Goal: Information Seeking & Learning: Compare options

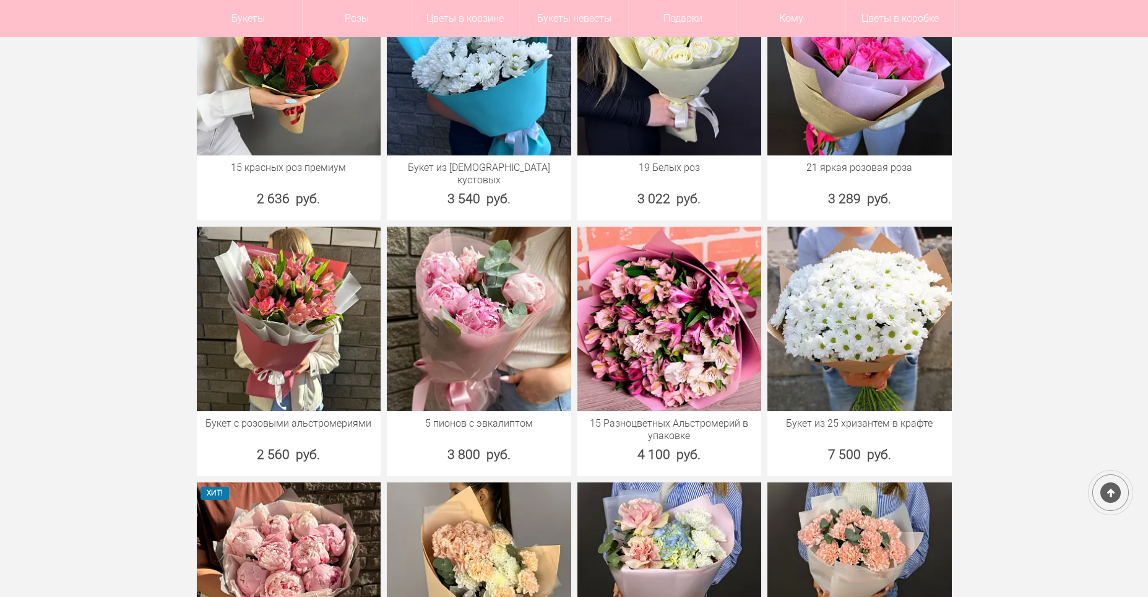
scroll to position [619, 0]
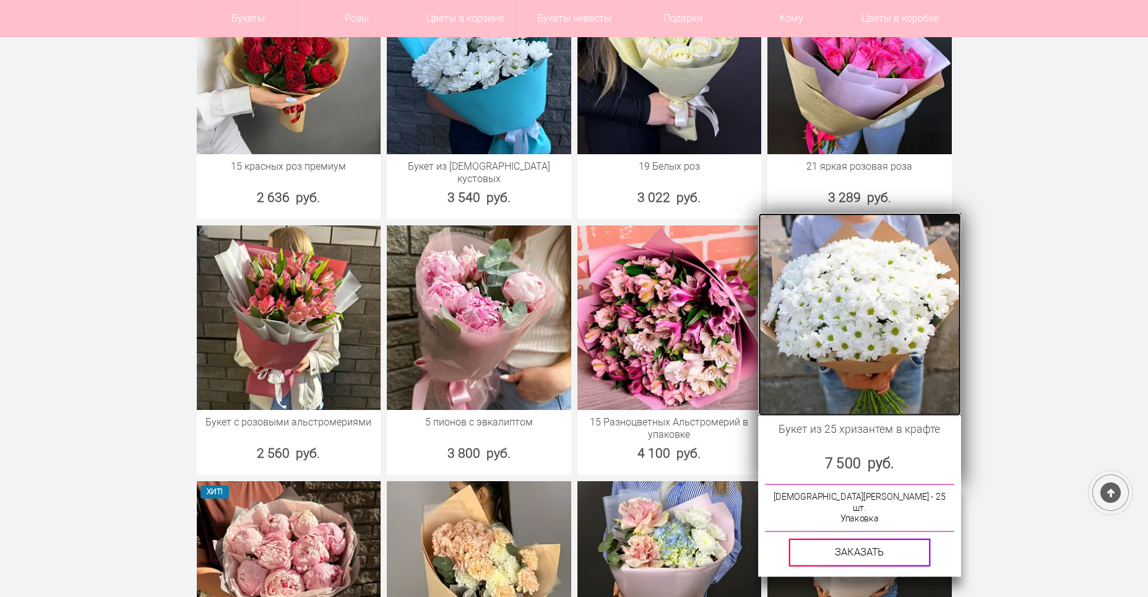
click at [885, 326] on img at bounding box center [859, 314] width 202 height 202
click at [842, 320] on img at bounding box center [859, 314] width 202 height 202
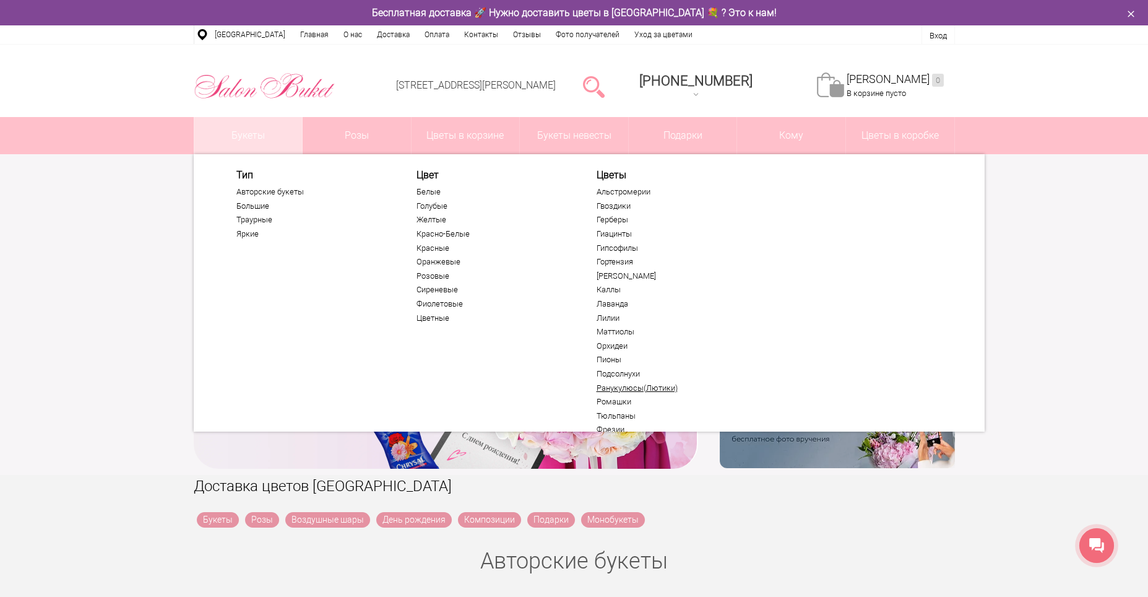
scroll to position [66, 0]
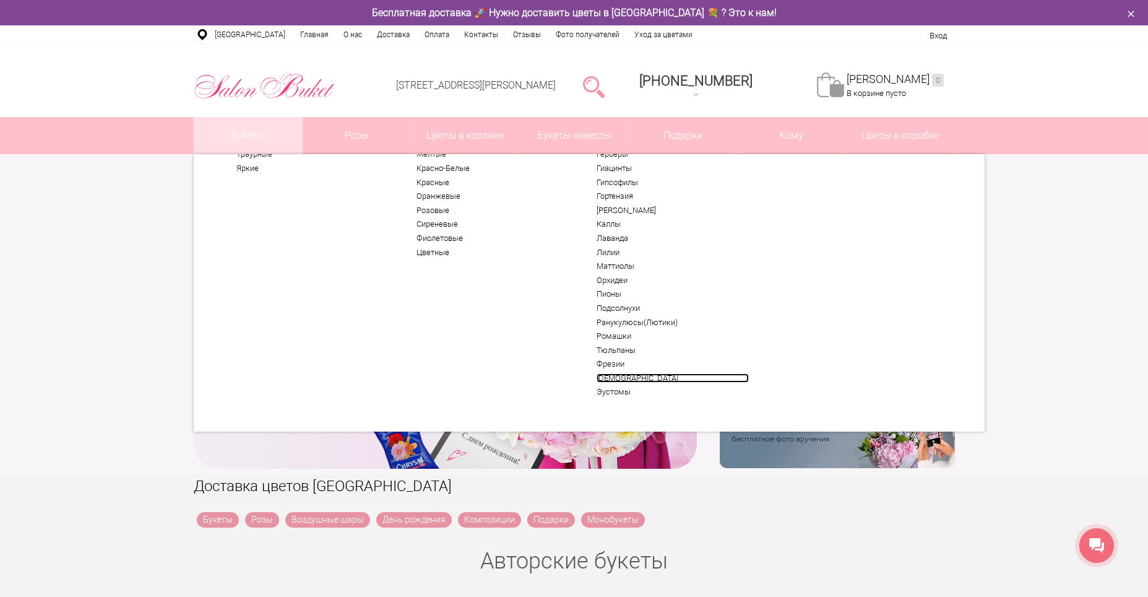
click at [620, 377] on link "[DEMOGRAPHIC_DATA]" at bounding box center [673, 378] width 152 height 10
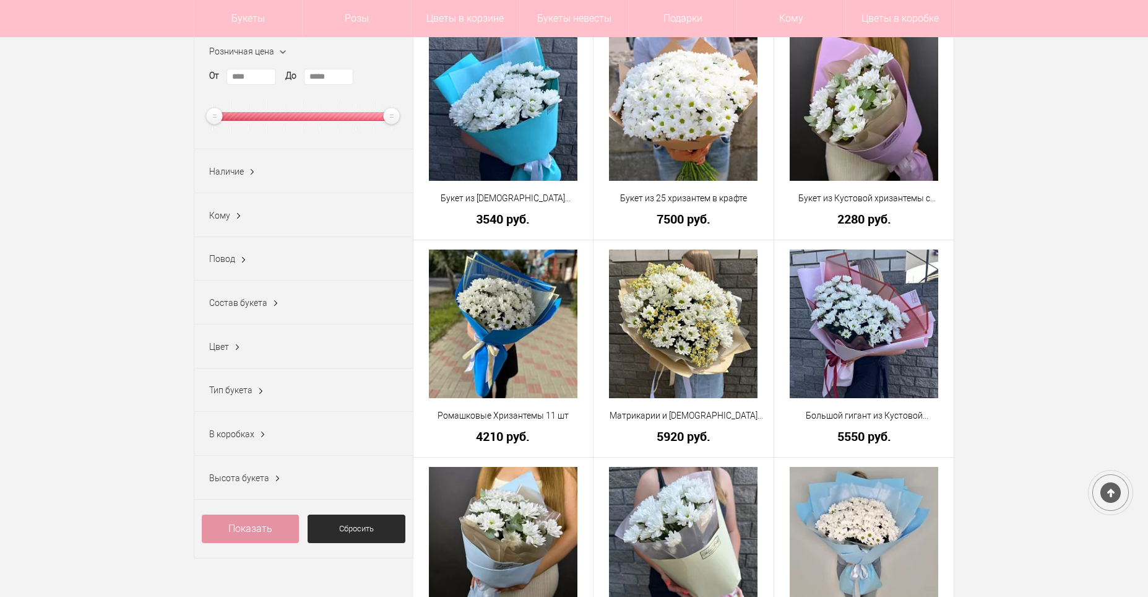
scroll to position [248, 0]
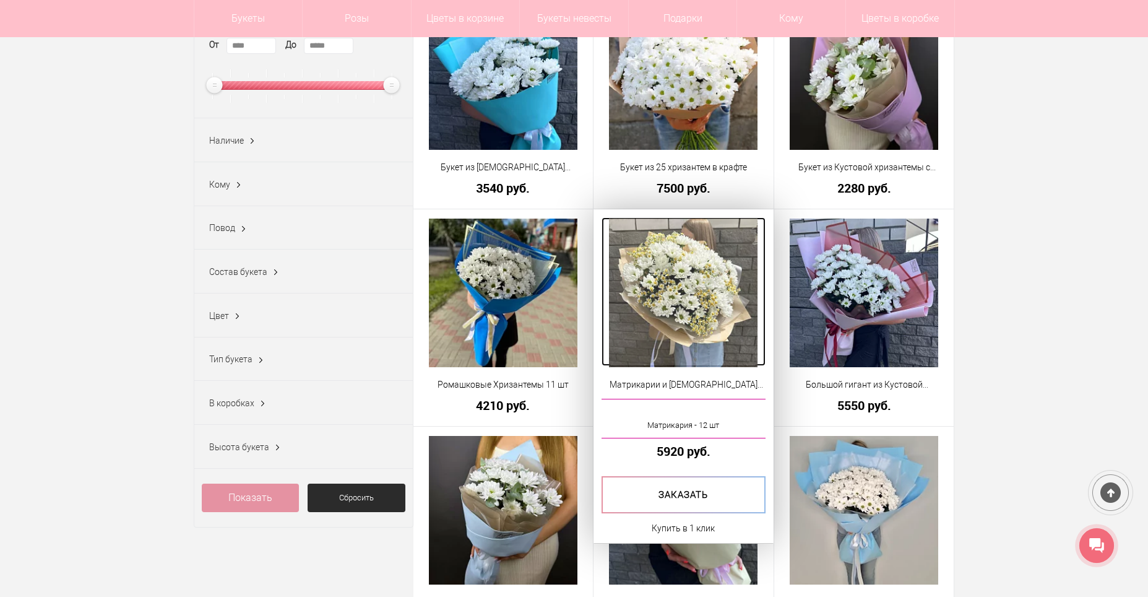
click at [673, 303] on img at bounding box center [683, 292] width 149 height 149
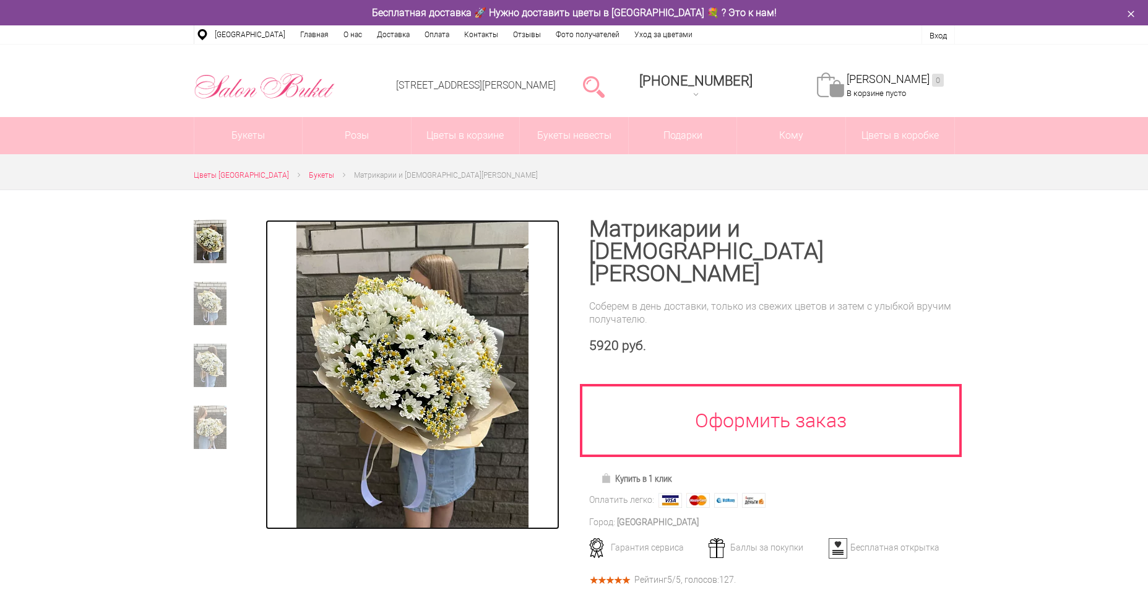
drag, startPoint x: 0, startPoint y: 0, endPoint x: 392, endPoint y: 360, distance: 532.7
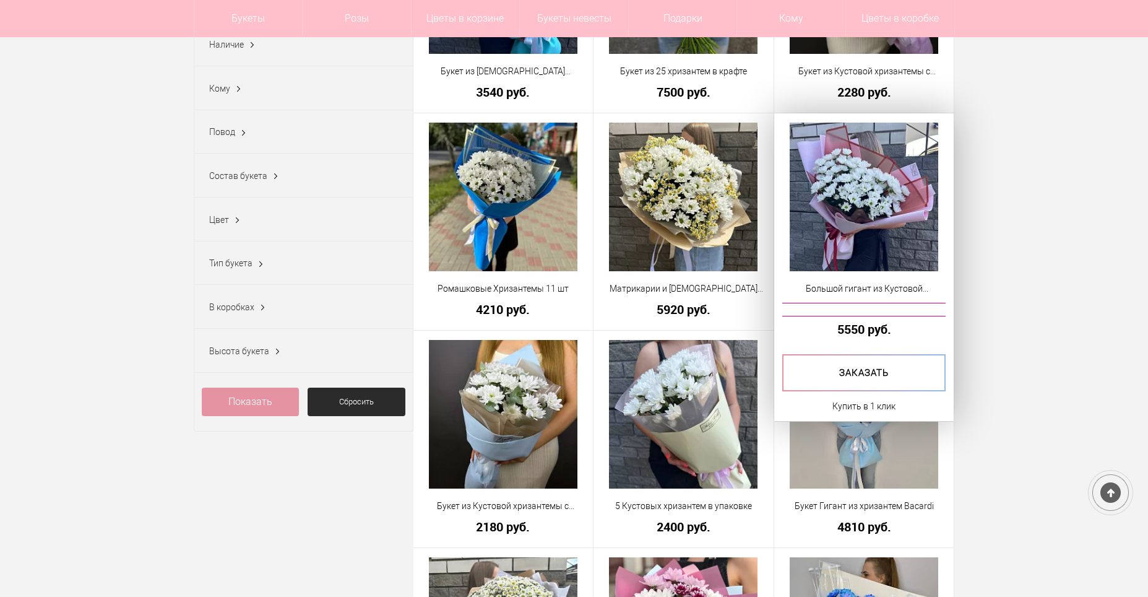
scroll to position [223, 0]
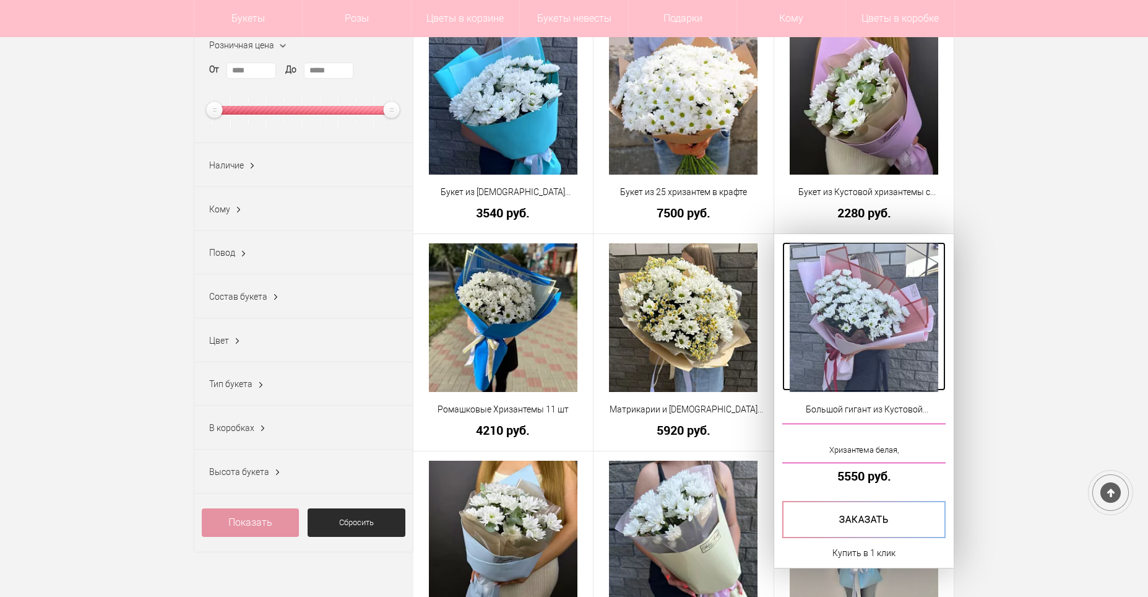
click at [851, 320] on img at bounding box center [864, 317] width 149 height 149
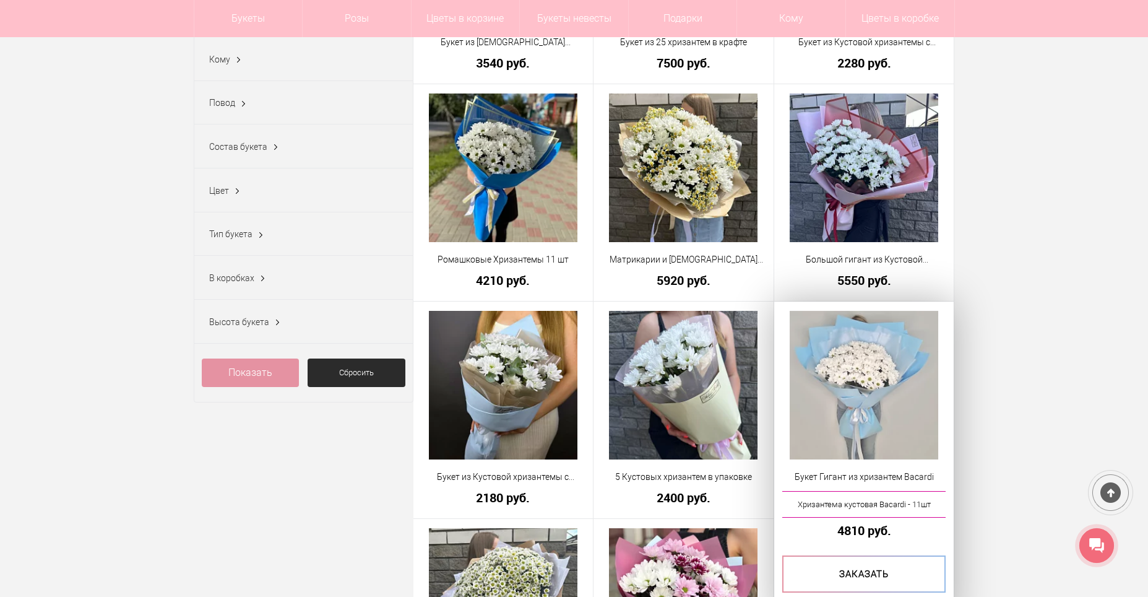
scroll to position [374, 0]
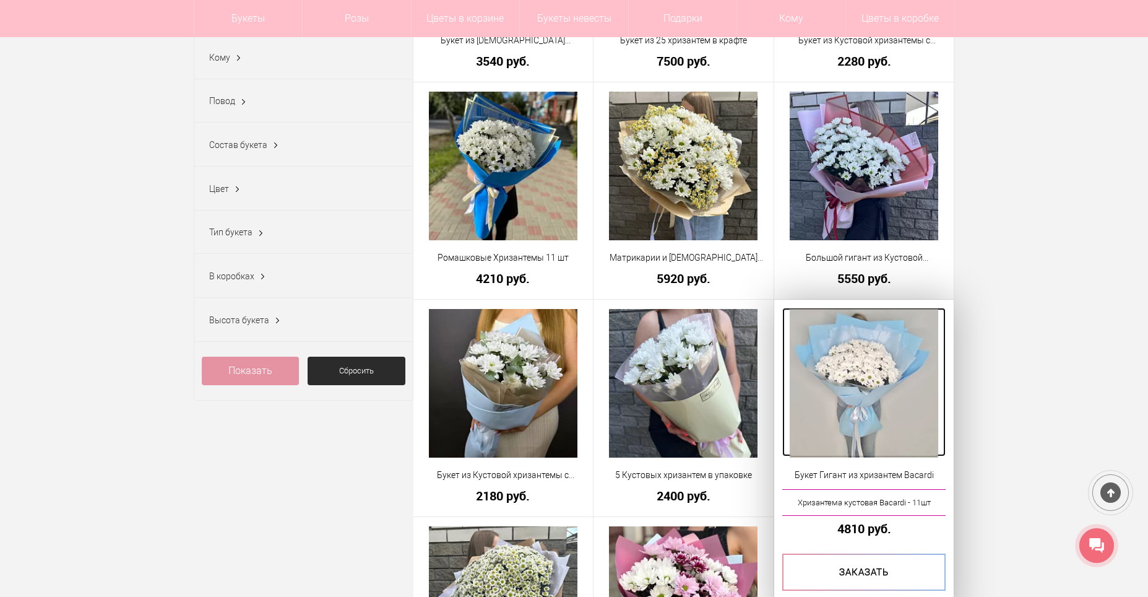
click at [848, 395] on img at bounding box center [864, 383] width 149 height 149
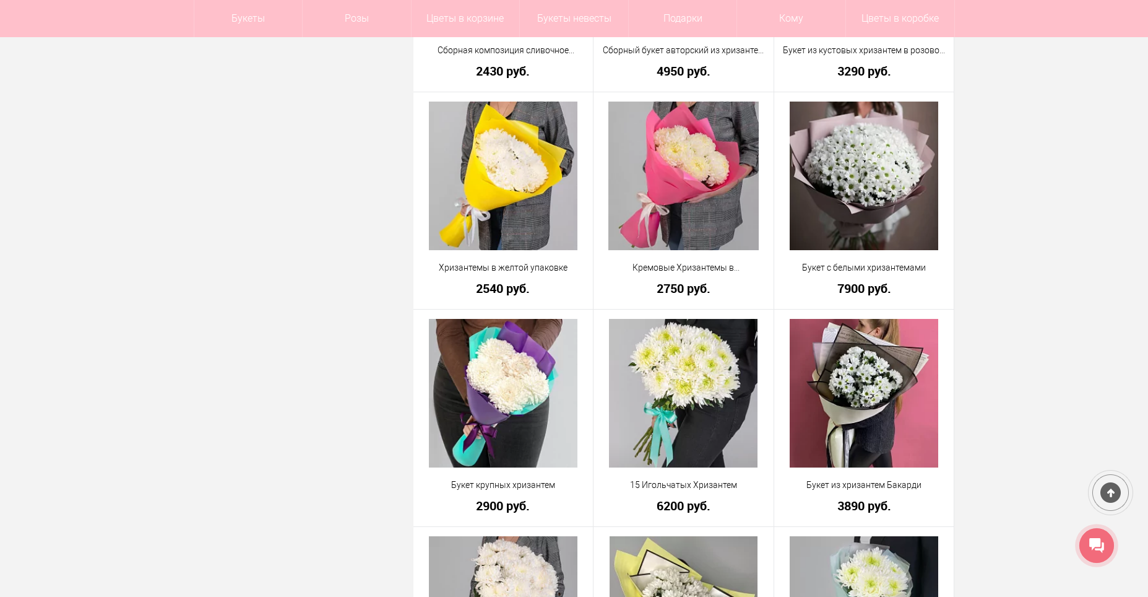
scroll to position [2083, 0]
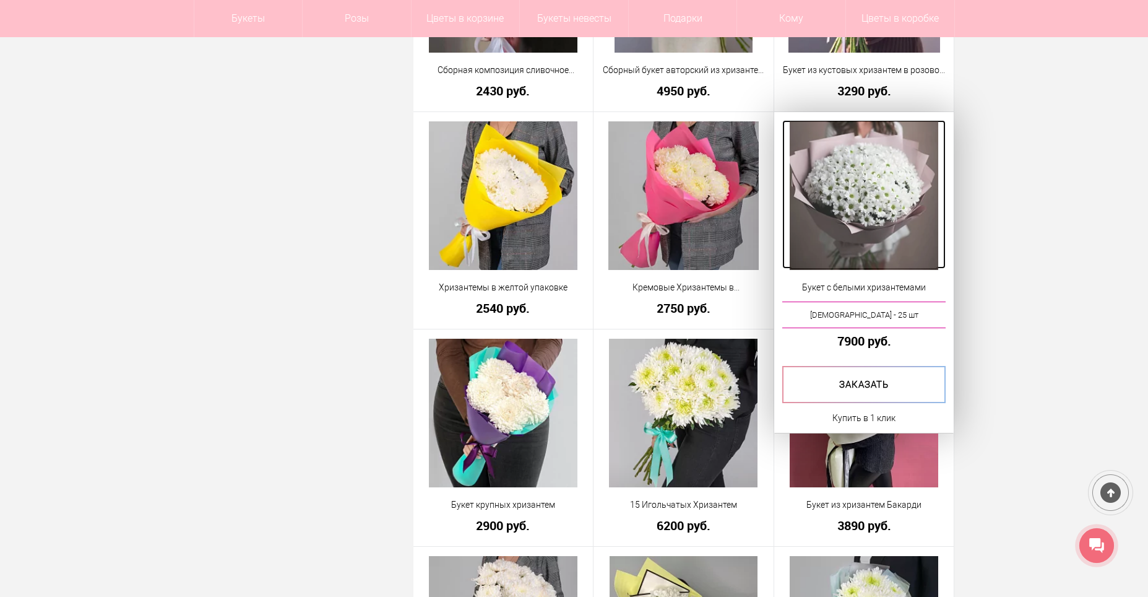
click at [866, 184] on img at bounding box center [864, 195] width 149 height 149
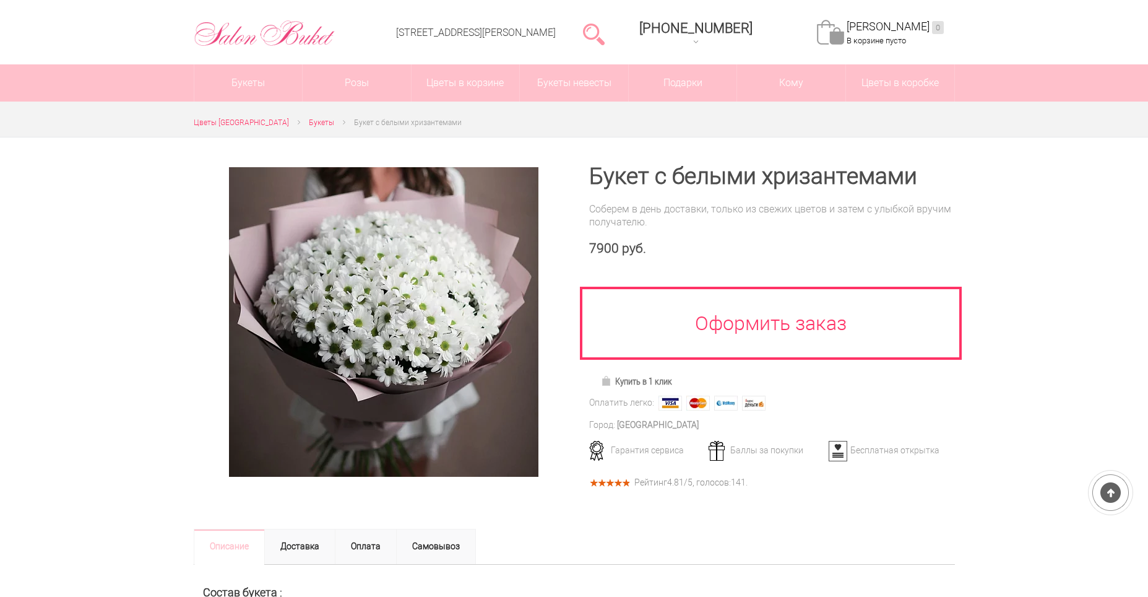
scroll to position [124, 0]
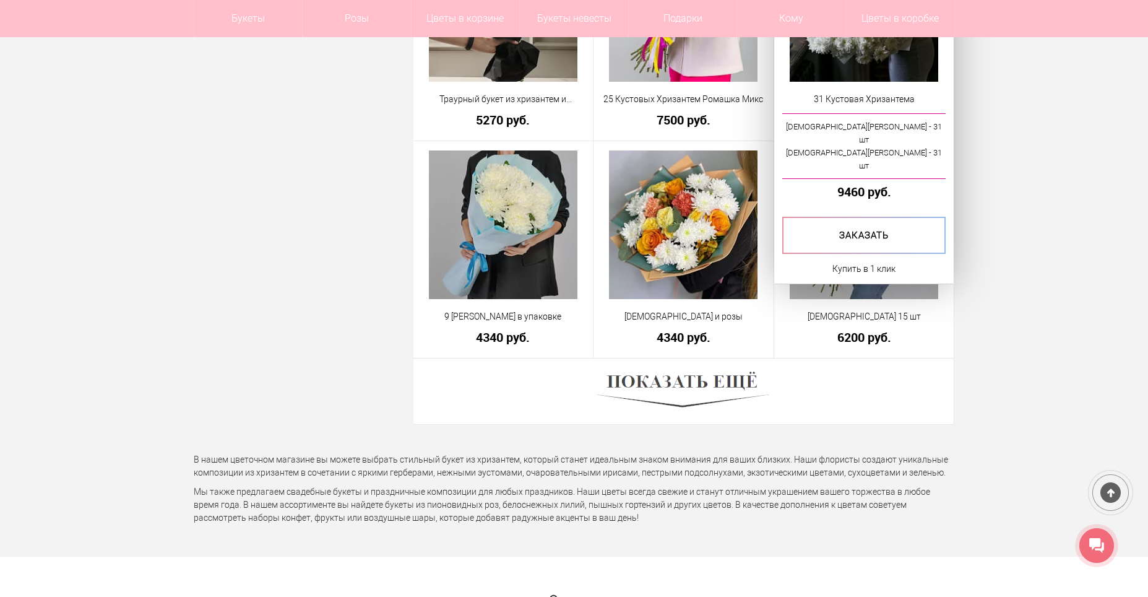
scroll to position [3358, 0]
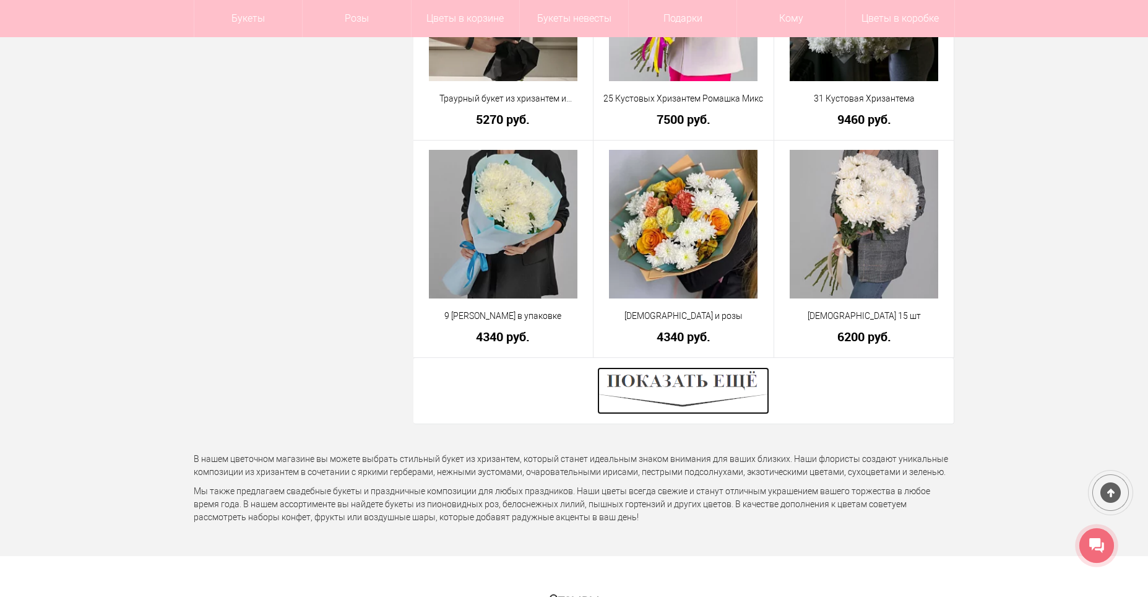
click at [727, 393] on img at bounding box center [683, 390] width 172 height 47
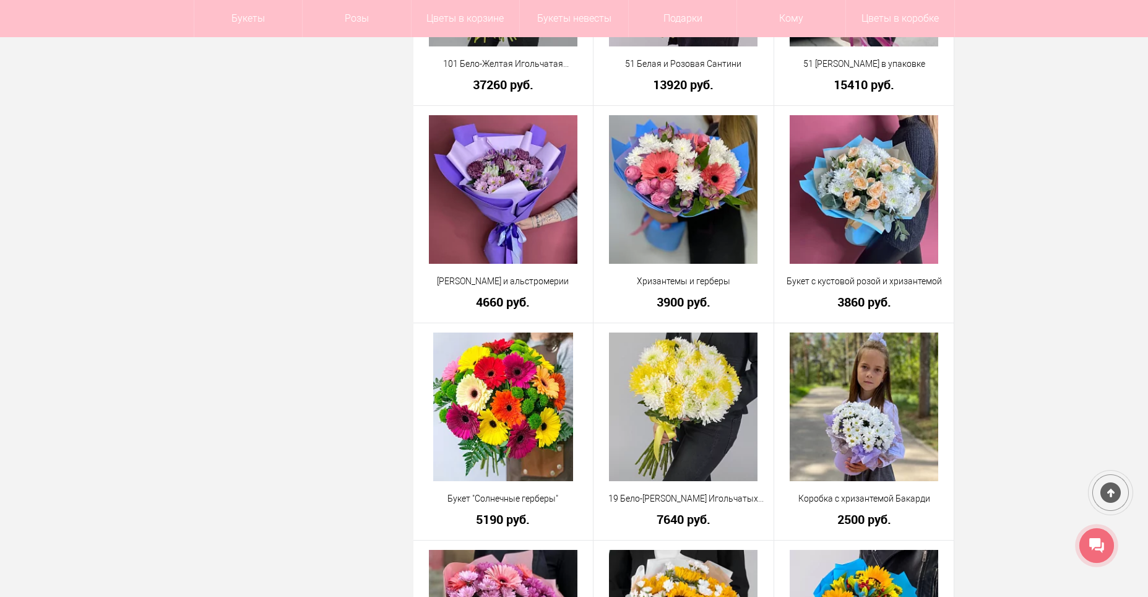
scroll to position [4905, 0]
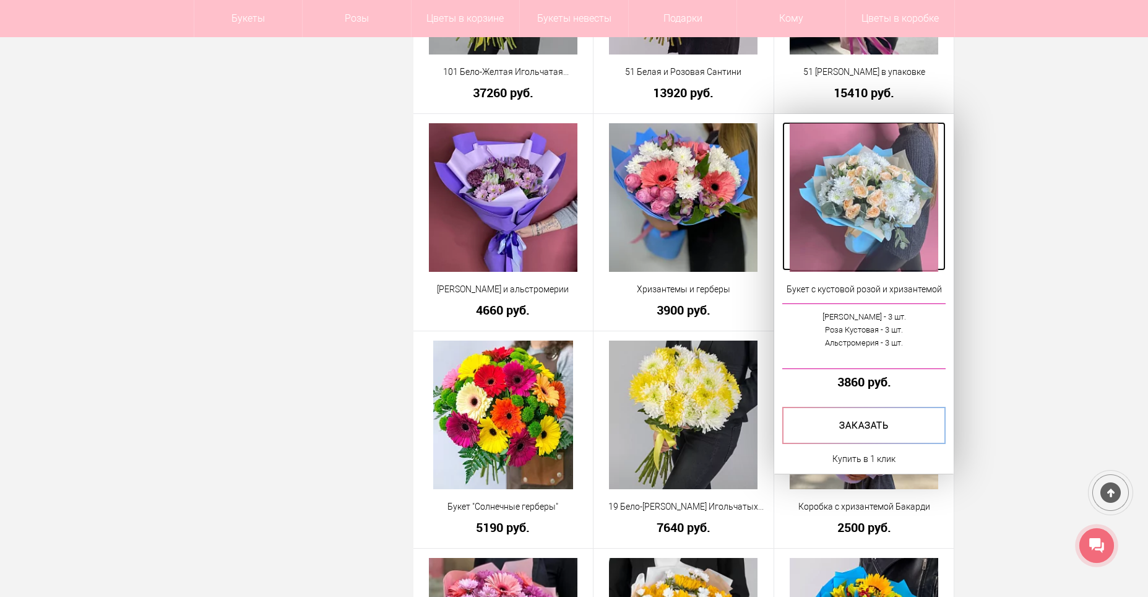
click at [865, 235] on img at bounding box center [864, 197] width 149 height 149
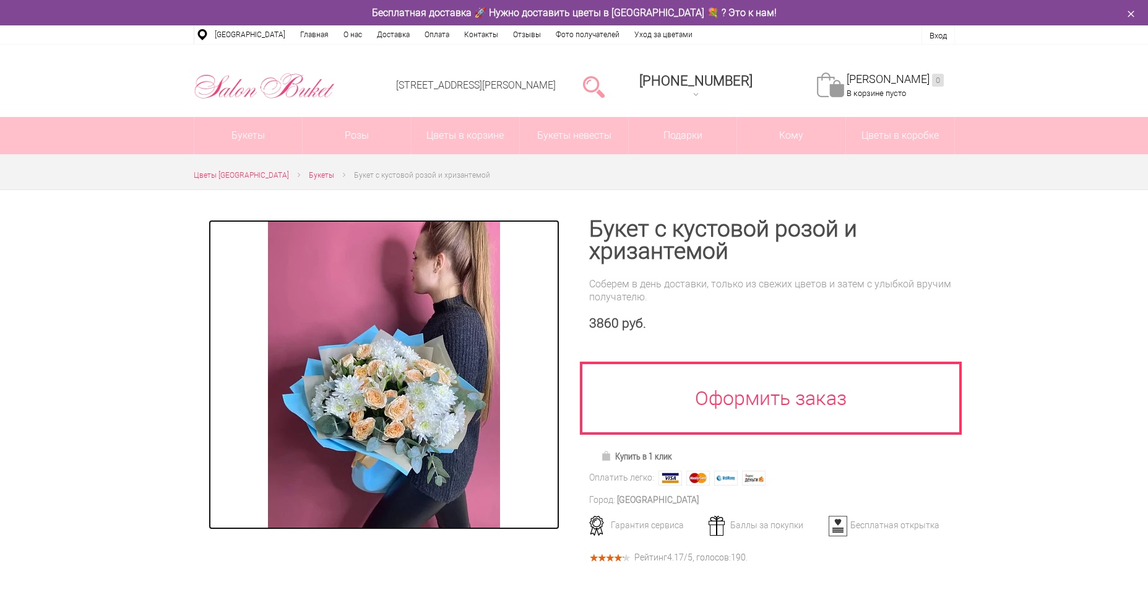
drag, startPoint x: 0, startPoint y: 0, endPoint x: 409, endPoint y: 381, distance: 559.2
